Goal: Information Seeking & Learning: Learn about a topic

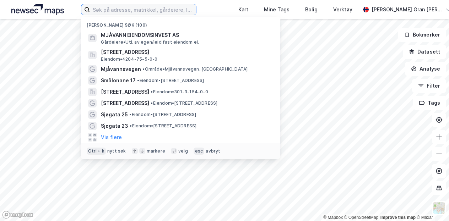
click at [173, 10] on input at bounding box center [143, 9] width 106 height 11
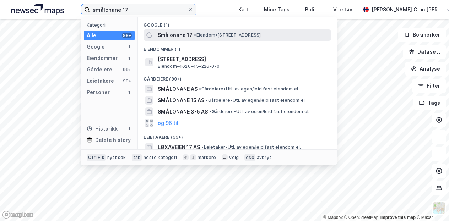
type input "smålonane 17"
click at [180, 33] on span "Smålonane 17" at bounding box center [175, 35] width 35 height 9
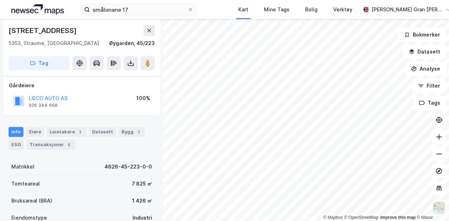
scroll to position [1, 0]
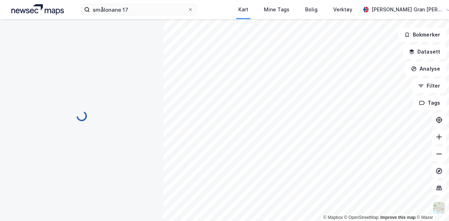
scroll to position [1, 0]
